Goal: Information Seeking & Learning: Learn about a topic

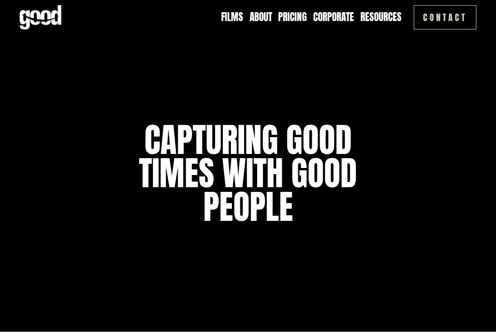
click at [264, 17] on link "About" at bounding box center [261, 17] width 22 height 14
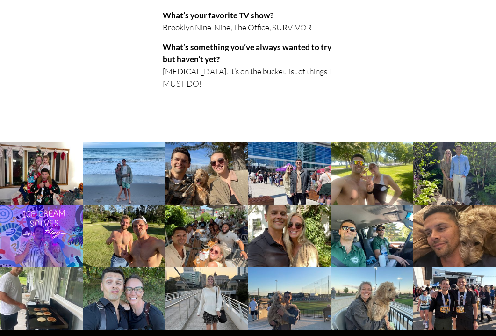
scroll to position [861, 0]
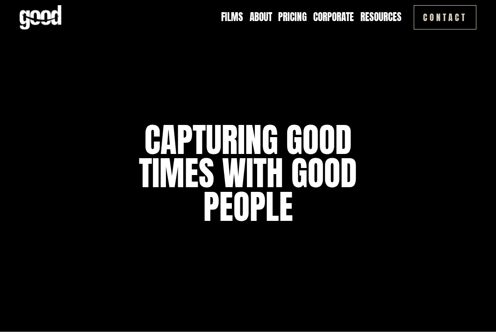
click at [252, 20] on link "About" at bounding box center [261, 17] width 22 height 14
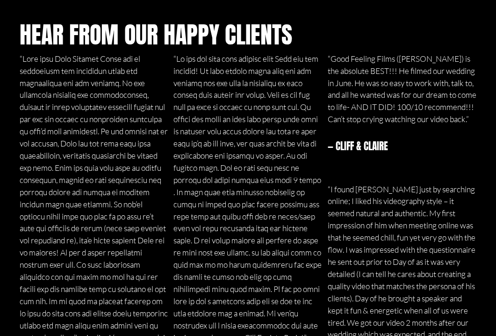
scroll to position [1091, 0]
